Goal: Task Accomplishment & Management: Complete application form

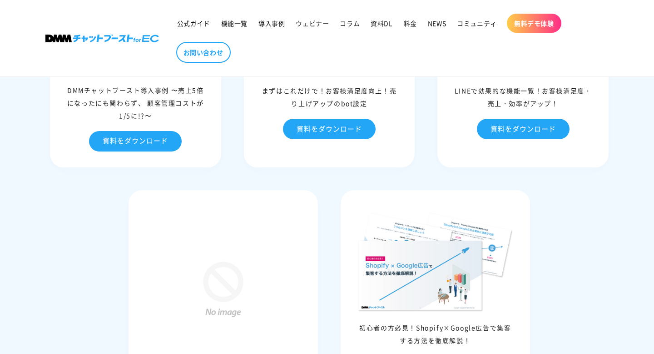
scroll to position [4786, 0]
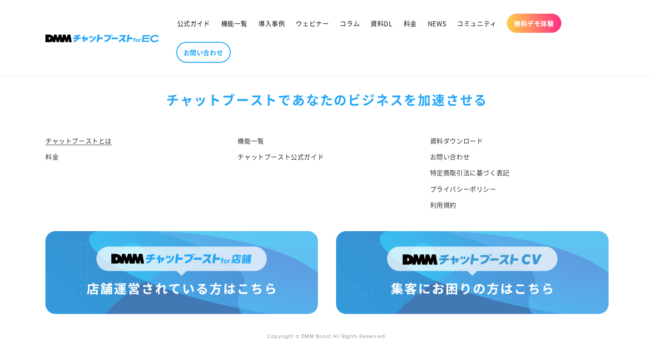
click at [171, 283] on img at bounding box center [181, 272] width 273 height 83
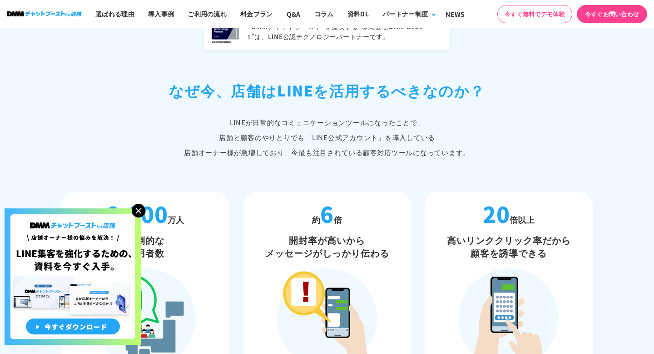
scroll to position [404, 0]
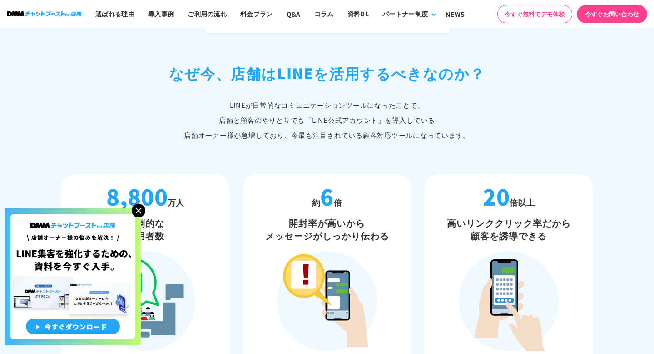
click at [140, 213] on img at bounding box center [139, 211] width 14 height 14
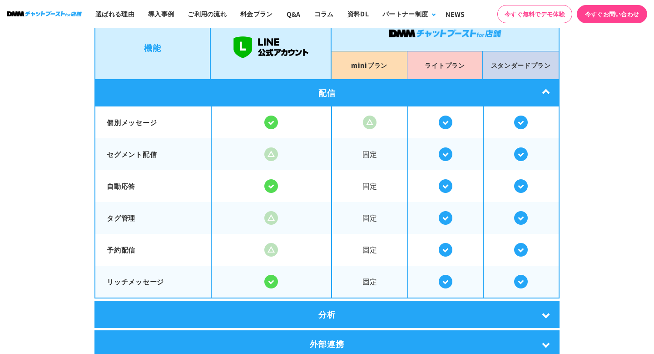
scroll to position [1594, 0]
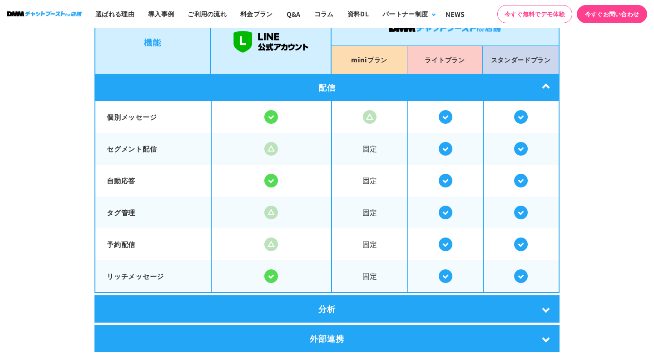
click at [552, 86] on div "配信" at bounding box center [327, 87] width 465 height 27
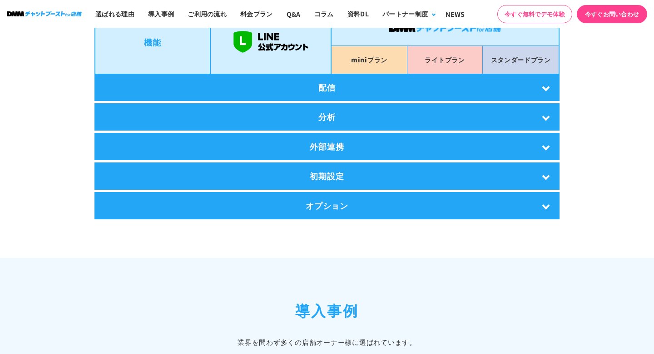
click at [552, 86] on div "配信" at bounding box center [327, 87] width 465 height 27
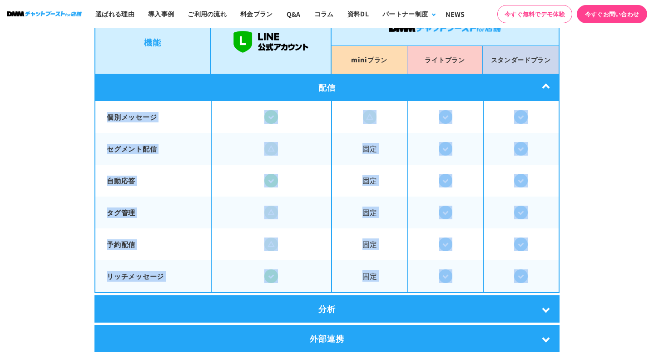
click at [516, 112] on img at bounding box center [521, 117] width 14 height 14
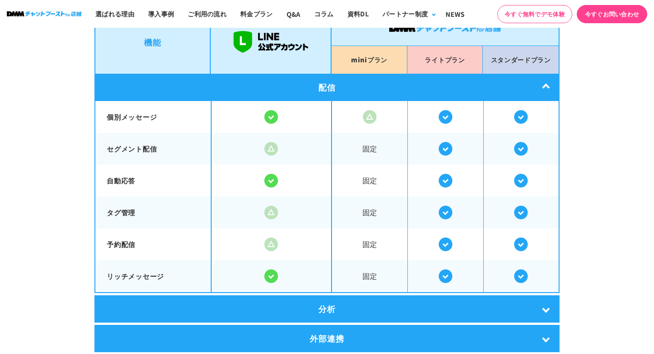
click at [624, 122] on section "LINE公式アカウントとの比較 DMMチャットブーストfor店舗は LINE公式アカウントの拡張機能です。 店舗オーナー様のLINEでの顧客対応を より便利に…" at bounding box center [327, 159] width 654 height 580
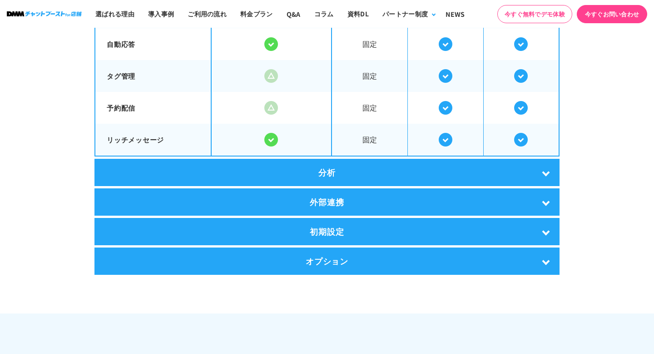
scroll to position [1732, 0]
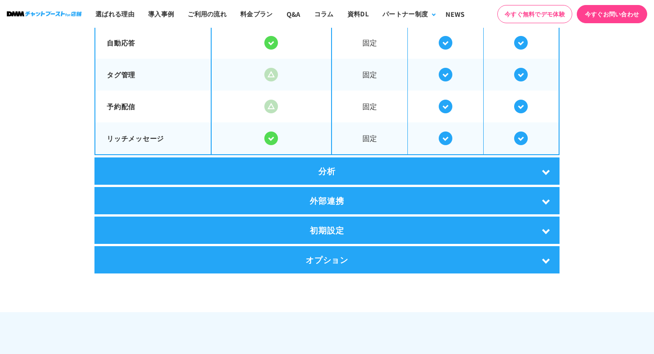
click at [542, 194] on div "外部連携" at bounding box center [327, 200] width 465 height 27
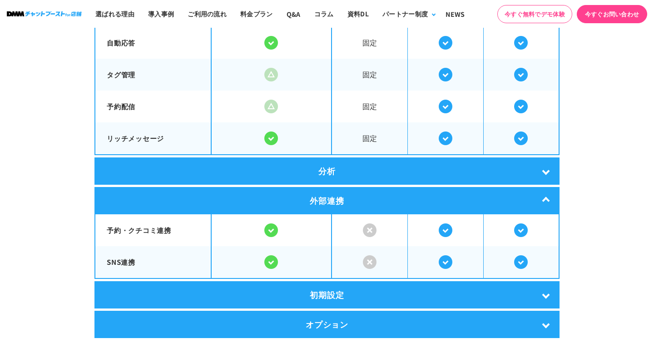
click at [542, 194] on div "外部連携" at bounding box center [327, 200] width 465 height 27
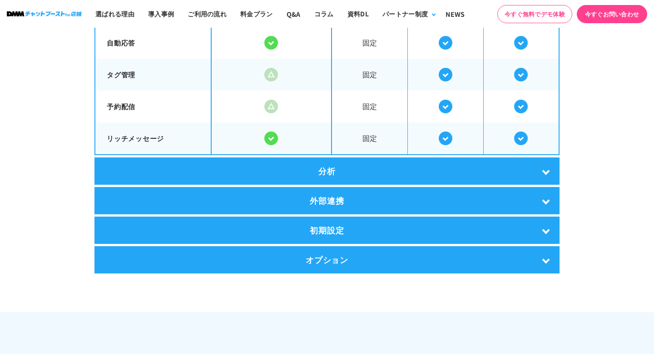
click at [538, 232] on div "初期設定" at bounding box center [327, 229] width 465 height 27
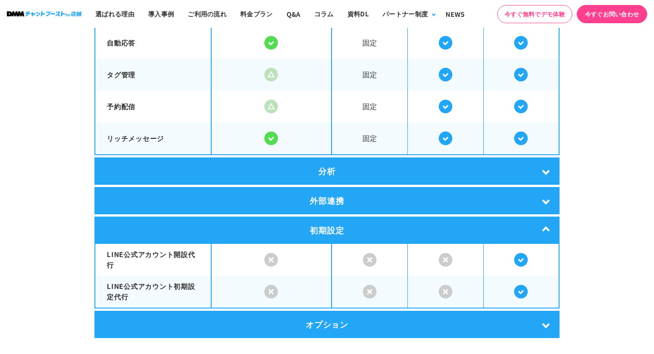
click at [538, 232] on div "初期設定" at bounding box center [327, 229] width 465 height 27
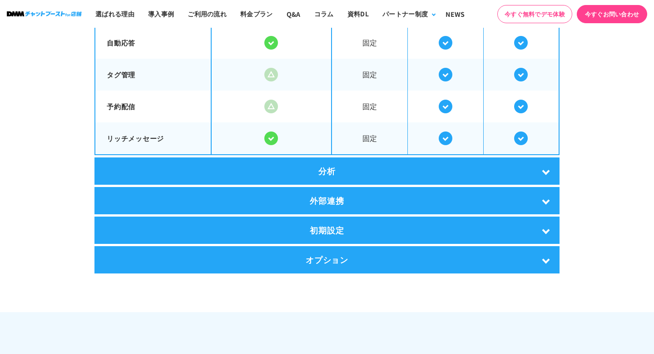
click at [538, 256] on div "オプション" at bounding box center [327, 259] width 465 height 27
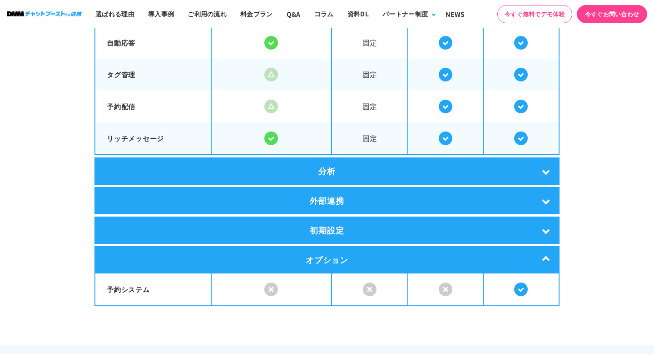
click at [538, 256] on div "オプション" at bounding box center [327, 259] width 465 height 27
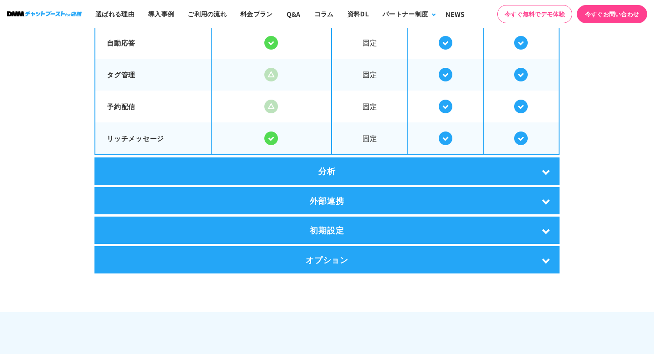
click at [542, 164] on div "分析" at bounding box center [327, 170] width 465 height 27
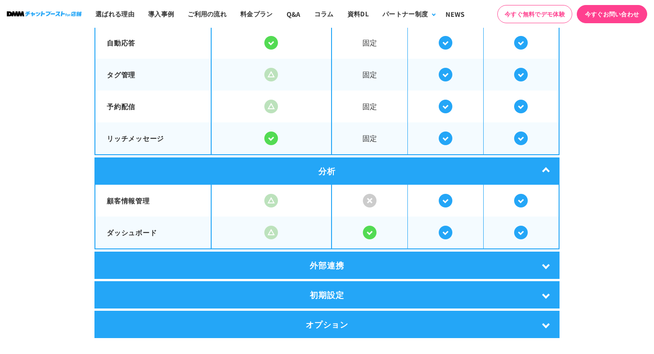
click at [542, 163] on div "分析" at bounding box center [327, 170] width 465 height 27
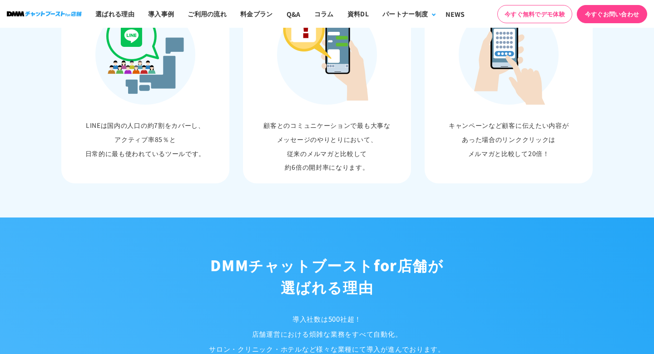
scroll to position [0, 0]
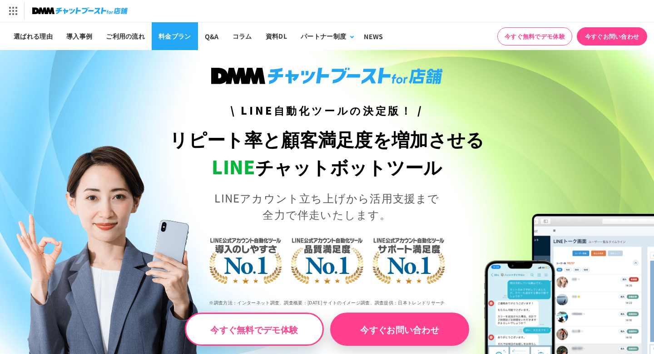
click at [179, 34] on link "料金プラン" at bounding box center [175, 36] width 46 height 28
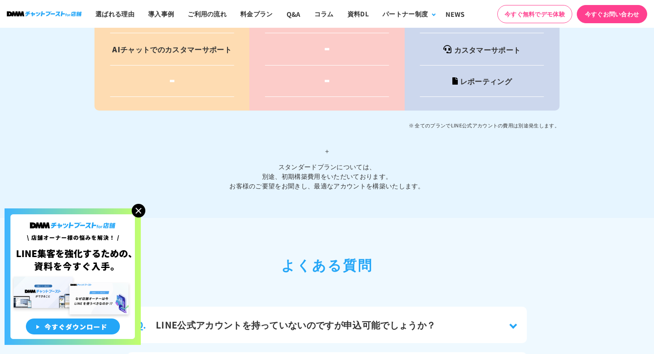
scroll to position [3781, 0]
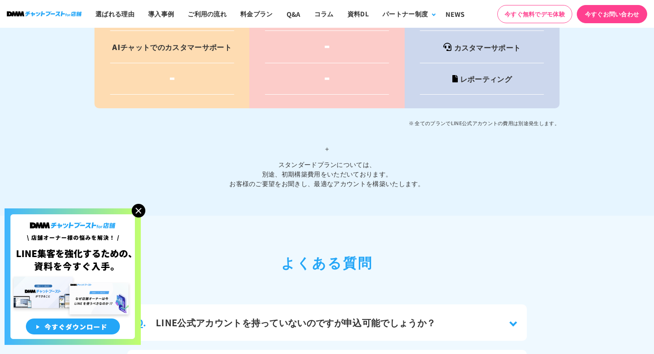
click at [326, 140] on span "＋" at bounding box center [327, 148] width 465 height 22
click at [333, 177] on p "＋ スタンダードプランについては、 別途、初期構築費用をいただいております。 お客様のご要望をお聞きし、最適なアカウントを構築いたします。" at bounding box center [327, 158] width 465 height 60
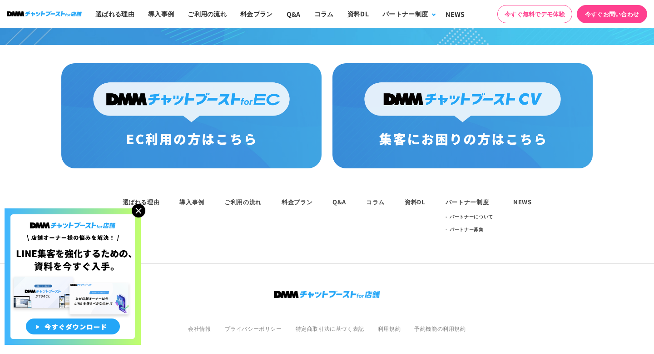
scroll to position [4777, 0]
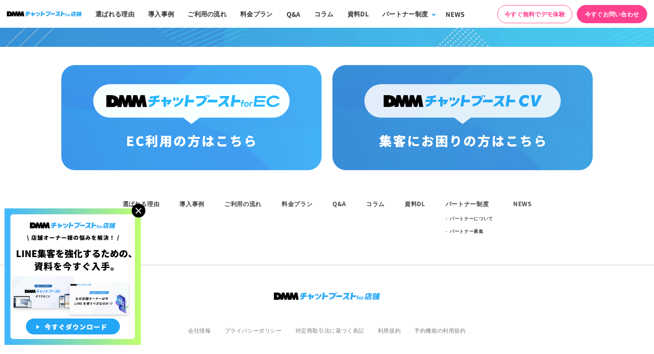
click at [158, 82] on img at bounding box center [191, 117] width 260 height 105
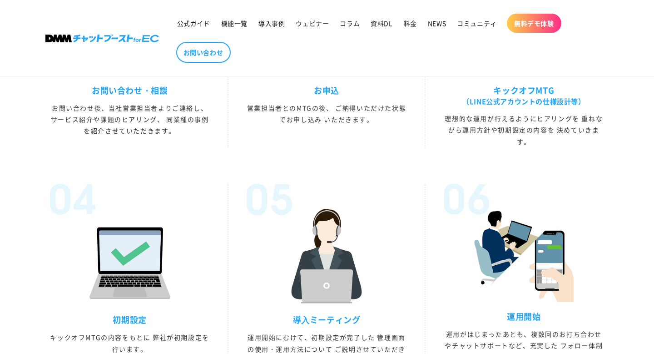
scroll to position [2550, 0]
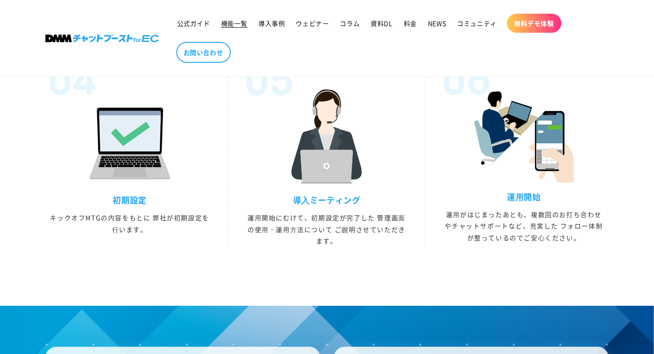
click at [237, 22] on span "機能一覧" at bounding box center [234, 23] width 26 height 8
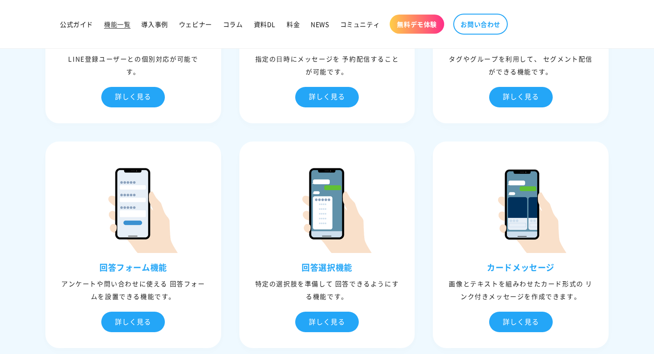
scroll to position [632, 0]
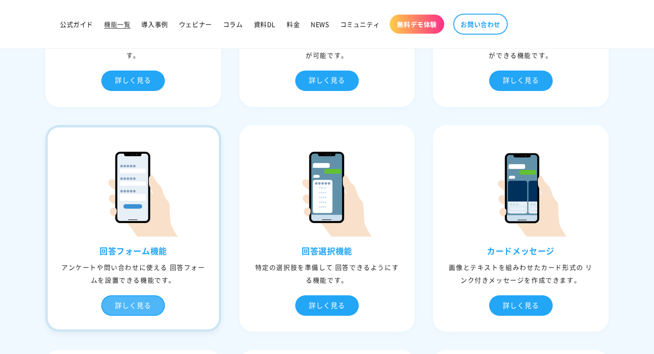
click at [150, 299] on div "詳しく見る" at bounding box center [133, 305] width 64 height 20
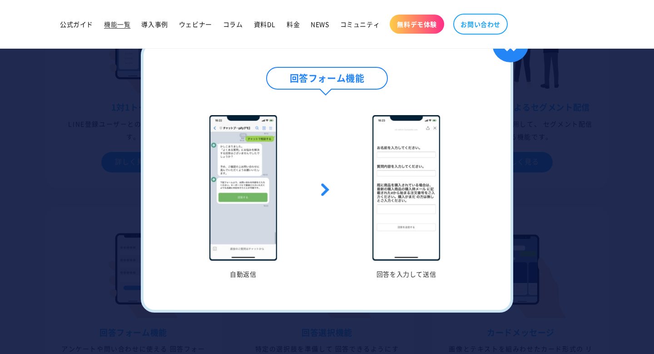
scroll to position [546, 0]
click at [541, 85] on div at bounding box center [327, 177] width 654 height 354
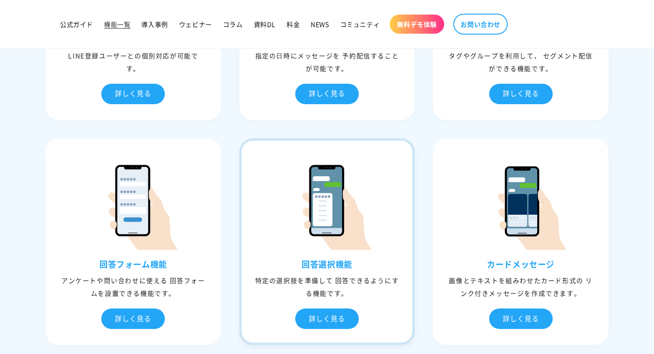
scroll to position [671, 0]
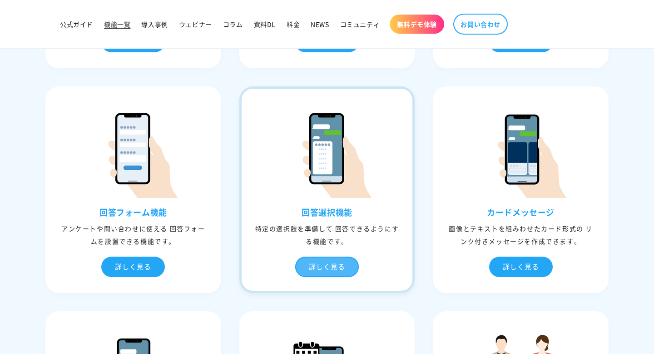
click at [331, 263] on div "詳しく見る" at bounding box center [327, 266] width 64 height 20
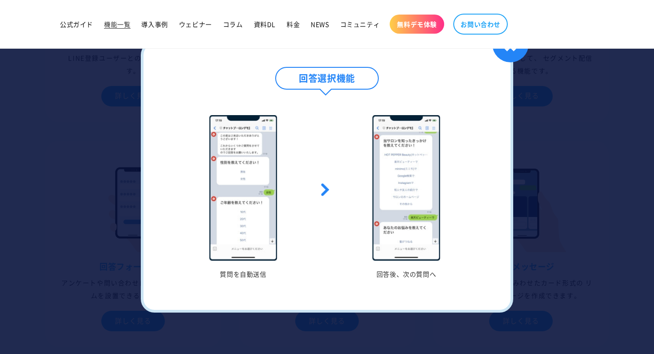
scroll to position [619, 0]
click at [548, 93] on div at bounding box center [327, 177] width 654 height 354
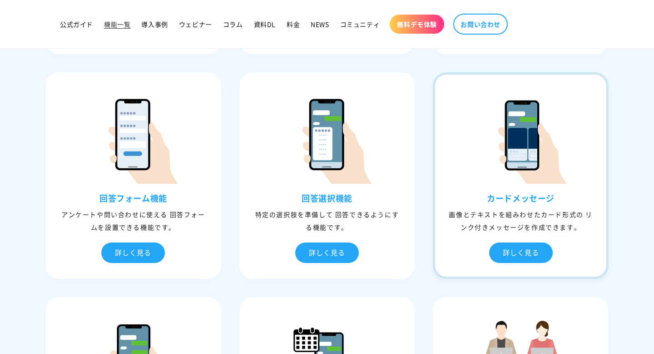
scroll to position [686, 0]
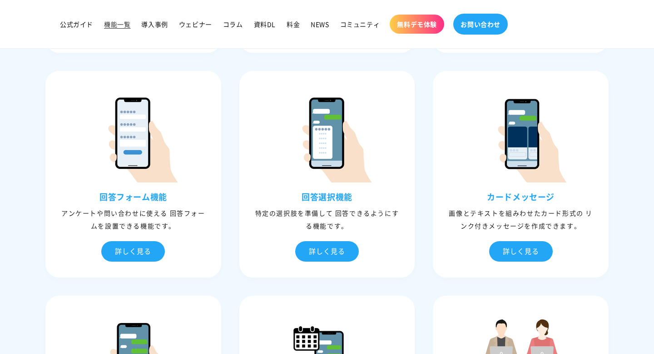
click at [491, 32] on link "お問い合わせ" at bounding box center [480, 24] width 55 height 21
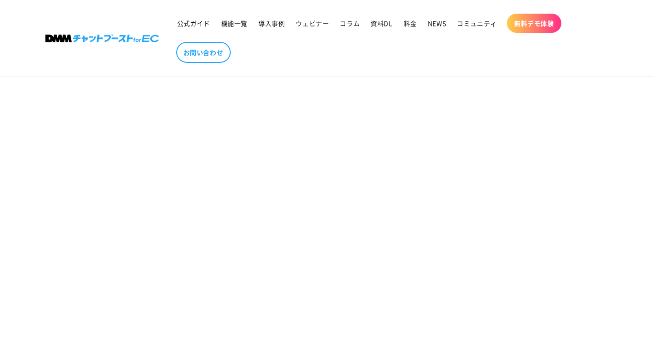
scroll to position [181, 0]
click at [145, 274] on section "お問い合わせ" at bounding box center [327, 264] width 654 height 693
click at [568, 258] on section "お問い合わせ" at bounding box center [327, 90] width 654 height 693
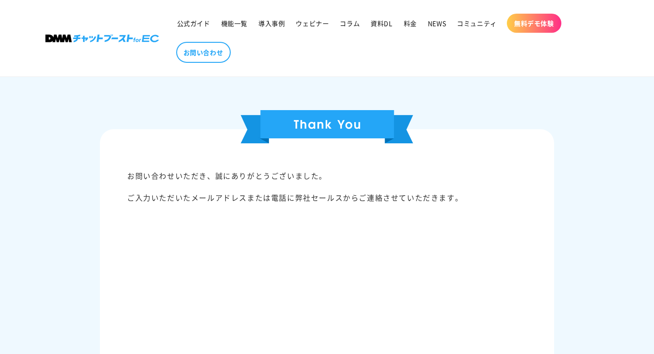
scroll to position [133, 0]
